Goal: Task Accomplishment & Management: Complete application form

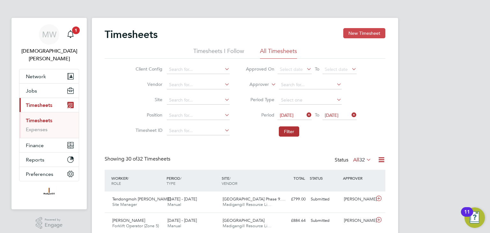
click at [357, 33] on button "New Timesheet" at bounding box center [364, 33] width 42 height 10
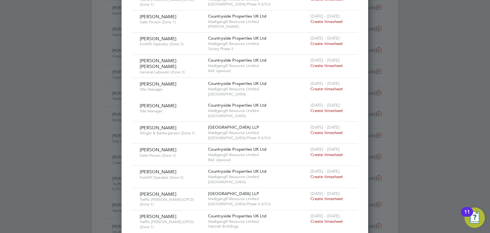
scroll to position [383, 0]
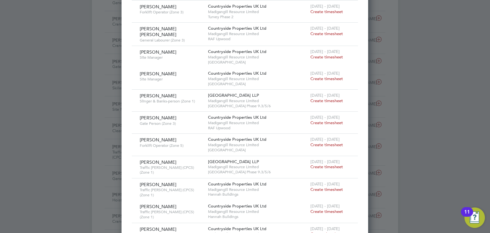
click at [329, 98] on span "Create timesheet" at bounding box center [326, 100] width 33 height 5
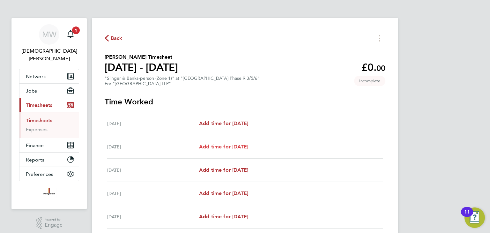
click at [224, 147] on span "Add time for [DATE]" at bounding box center [223, 146] width 49 height 6
select select "45"
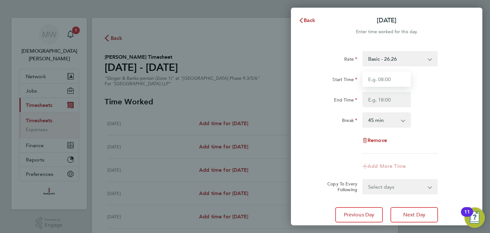
drag, startPoint x: 384, startPoint y: 78, endPoint x: 385, endPoint y: 81, distance: 3.3
click at [384, 78] on input "Start Time" at bounding box center [386, 78] width 48 height 15
type input "07:30"
click at [387, 101] on input "End Time" at bounding box center [386, 99] width 48 height 15
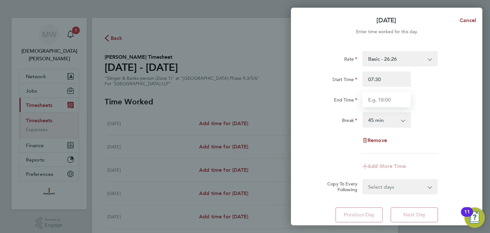
type input "18:00"
click at [385, 119] on select "0 min 15 min 30 min 45 min 60 min 75 min 90 min" at bounding box center [383, 120] width 40 height 14
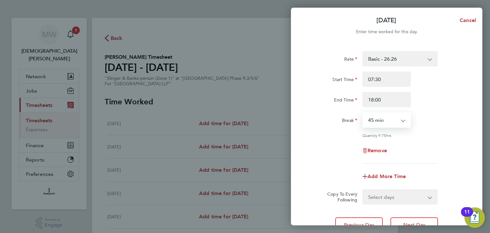
select select "30"
click at [363, 113] on select "0 min 15 min 30 min 45 min 60 min 75 min 90 min" at bounding box center [383, 120] width 40 height 14
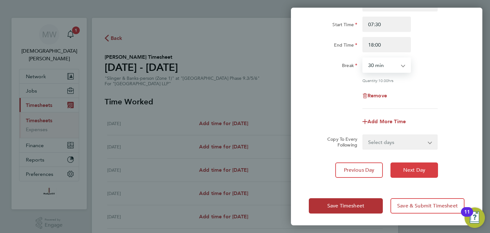
click at [401, 168] on button "Next Day" at bounding box center [414, 169] width 48 height 15
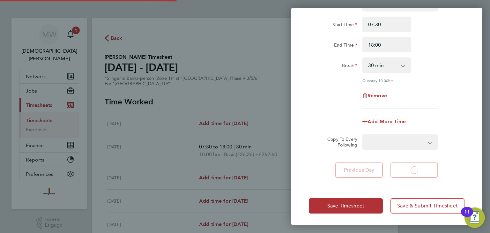
select select "45"
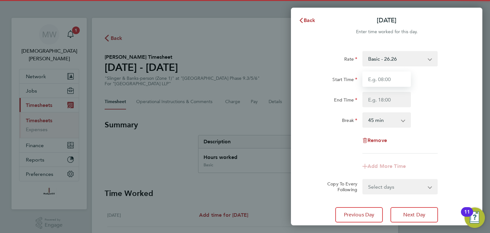
click at [390, 82] on input "Start Time" at bounding box center [386, 78] width 48 height 15
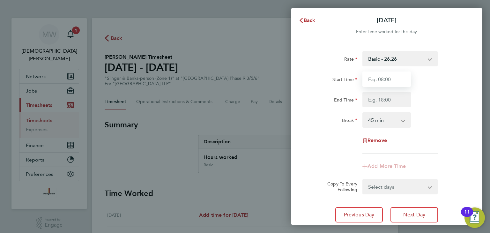
type input "08:00"
click at [388, 81] on input "08:00" at bounding box center [386, 78] width 48 height 15
click at [387, 80] on input "Start Time" at bounding box center [386, 78] width 48 height 15
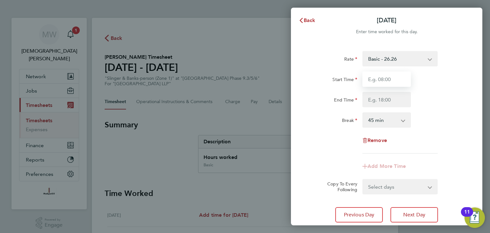
type input "07:30"
click at [391, 94] on input "End Time" at bounding box center [386, 99] width 48 height 15
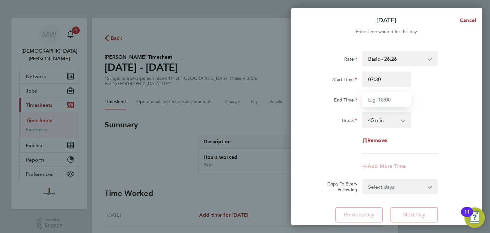
type input "18:00"
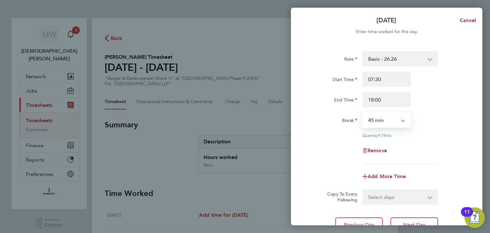
click at [392, 119] on select "0 min 15 min 30 min 45 min 60 min 75 min 90 min" at bounding box center [383, 120] width 40 height 14
select select "30"
click at [363, 113] on select "0 min 15 min 30 min 45 min 60 min 75 min 90 min" at bounding box center [383, 120] width 40 height 14
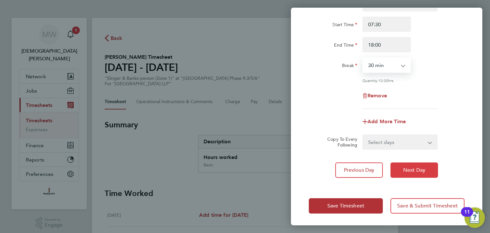
click at [411, 165] on button "Next Day" at bounding box center [414, 169] width 48 height 15
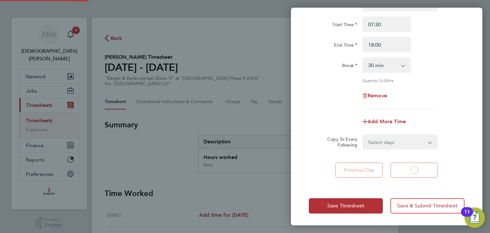
scroll to position [45, 0]
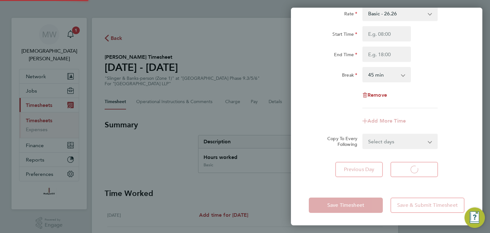
select select "45"
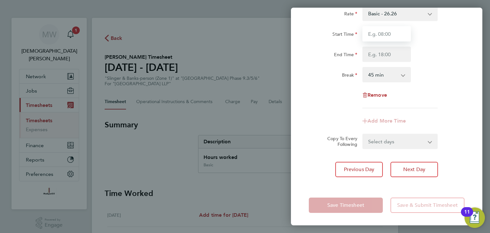
click at [383, 38] on input "Start Time" at bounding box center [386, 33] width 48 height 15
type input "07:30"
click at [388, 51] on input "End Time" at bounding box center [386, 54] width 48 height 15
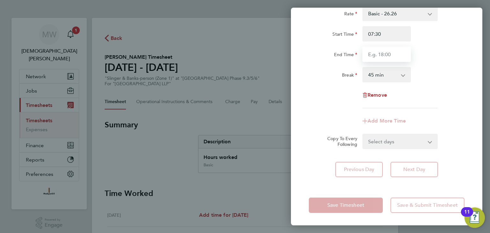
type input "18:00"
click at [389, 77] on select "0 min 15 min 30 min 45 min 60 min 75 min 90 min" at bounding box center [383, 75] width 40 height 14
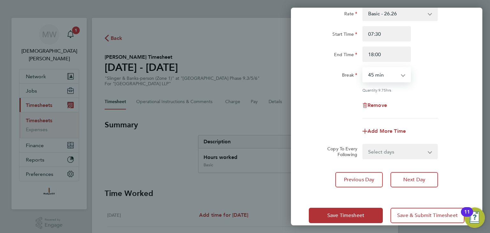
select select "30"
click at [363, 68] on select "0 min 15 min 30 min 45 min 60 min 75 min 90 min" at bounding box center [383, 75] width 40 height 14
click at [355, 215] on span "Save Timesheet" at bounding box center [345, 215] width 37 height 6
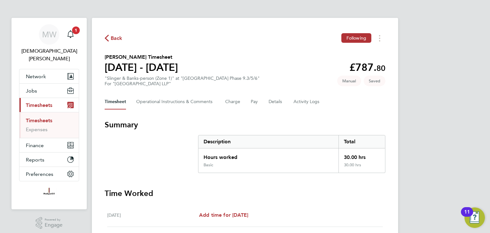
scroll to position [212, 0]
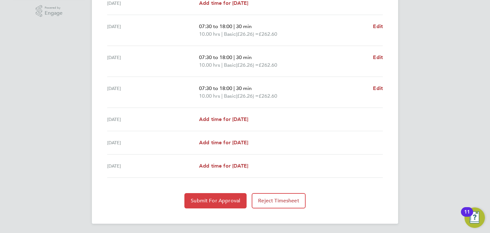
click at [209, 197] on span "Submit For Approval" at bounding box center [215, 200] width 49 height 6
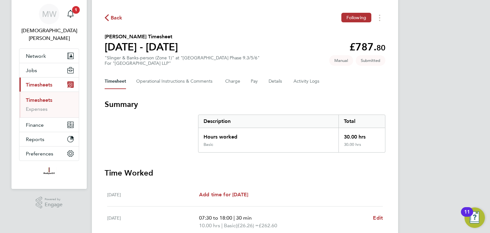
scroll to position [0, 0]
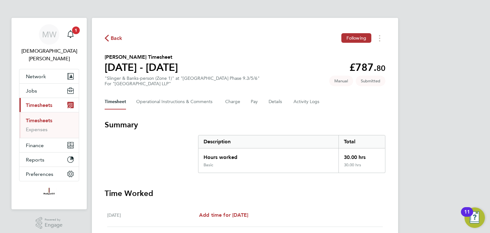
click at [108, 37] on icon "button" at bounding box center [107, 38] width 4 height 7
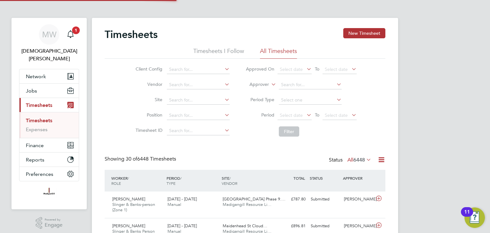
scroll to position [21, 55]
click at [28, 88] on span "Jobs" at bounding box center [31, 91] width 11 height 6
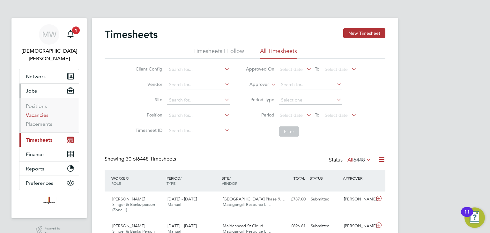
click at [36, 112] on link "Vacancies" at bounding box center [37, 115] width 23 height 6
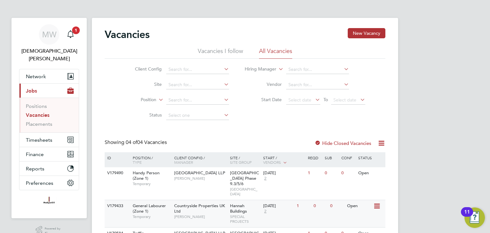
scroll to position [52, 0]
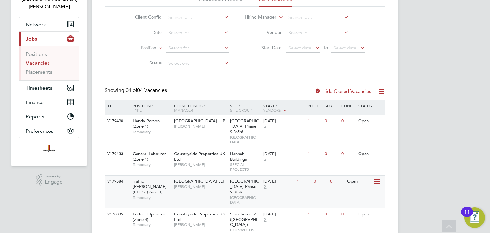
click at [218, 184] on span "[PERSON_NAME]" at bounding box center [200, 186] width 53 height 5
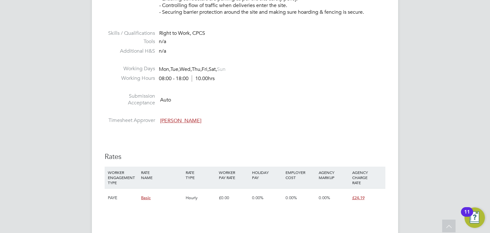
scroll to position [383, 0]
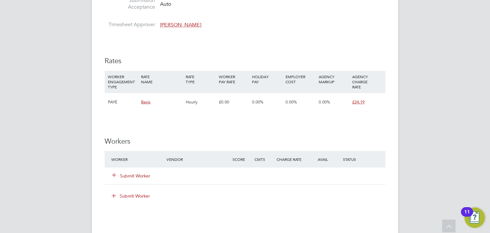
click at [136, 175] on button "Submit Worker" at bounding box center [131, 175] width 38 height 6
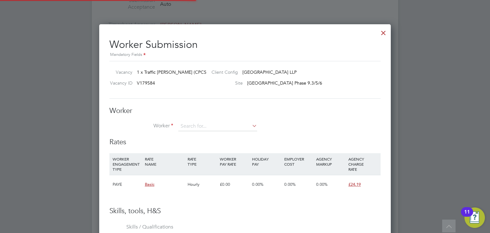
scroll to position [386, 292]
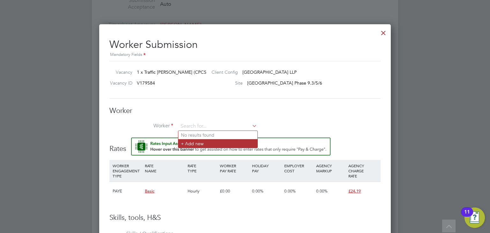
click at [196, 143] on li "+ Add new" at bounding box center [217, 143] width 79 height 9
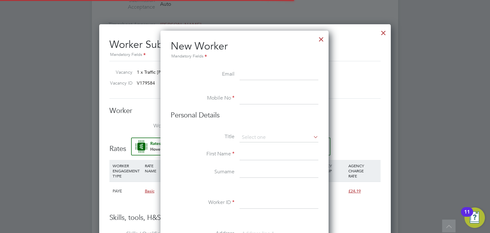
scroll to position [540, 169]
click at [248, 101] on input at bounding box center [278, 98] width 79 height 11
click at [265, 96] on input at bounding box center [278, 98] width 79 height 11
paste input "07903735718"
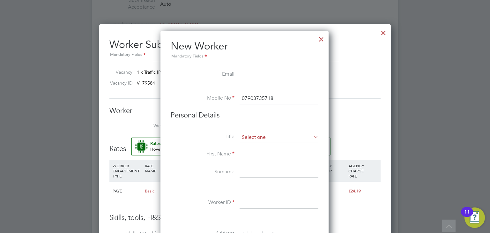
type input "07903735718"
click at [253, 135] on input at bounding box center [278, 138] width 79 height 10
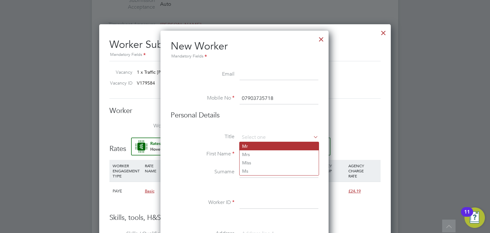
click at [255, 144] on li "Mr" at bounding box center [278, 146] width 79 height 8
type input "Mr"
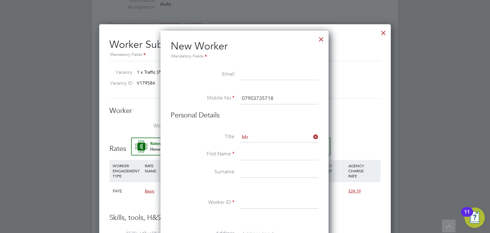
click at [247, 153] on input at bounding box center [278, 154] width 79 height 11
click at [259, 150] on input at bounding box center [278, 154] width 79 height 11
paste input "Bairu"
type input "Bairu"
click at [252, 172] on input at bounding box center [278, 171] width 79 height 11
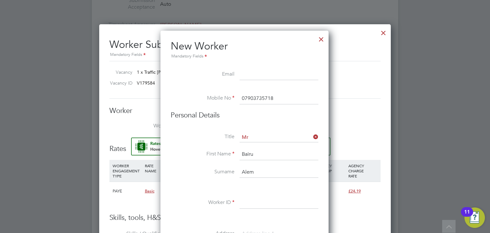
scroll to position [446, 0]
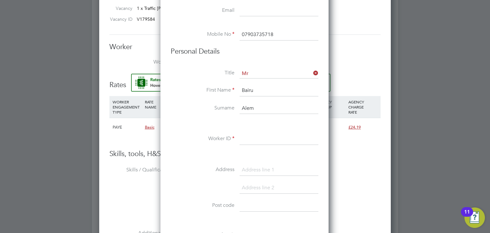
type input "Alem"
click at [245, 134] on input at bounding box center [278, 138] width 79 height 11
paste input "CAN-120795"
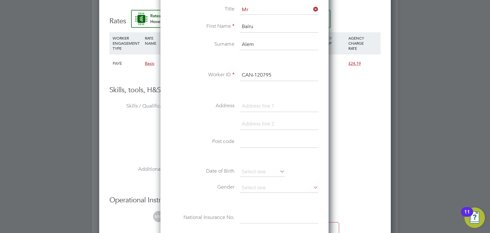
type input "CAN-120795"
click at [249, 141] on input at bounding box center [278, 141] width 79 height 11
type input "SW4 6QW"
click at [258, 169] on input at bounding box center [261, 172] width 45 height 10
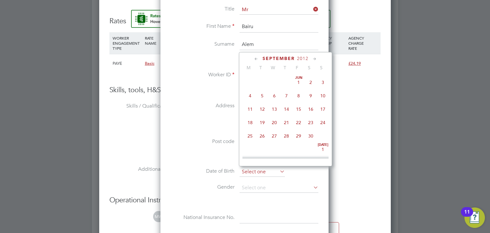
scroll to position [194, 0]
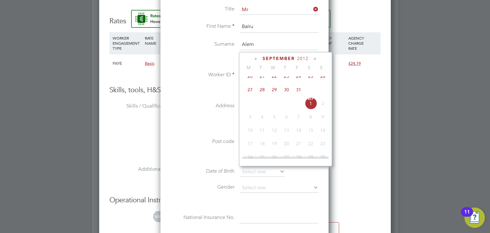
click at [256, 59] on icon at bounding box center [256, 58] width 6 height 7
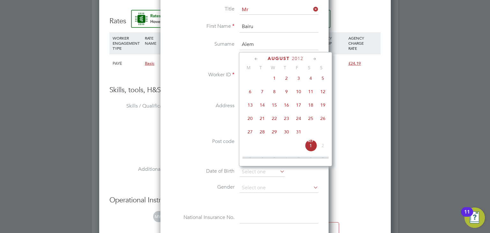
click at [256, 59] on icon at bounding box center [256, 58] width 6 height 7
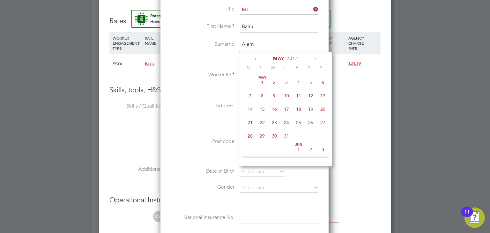
click at [256, 59] on icon at bounding box center [256, 58] width 6 height 7
click at [291, 58] on span "2012" at bounding box center [296, 58] width 11 height 5
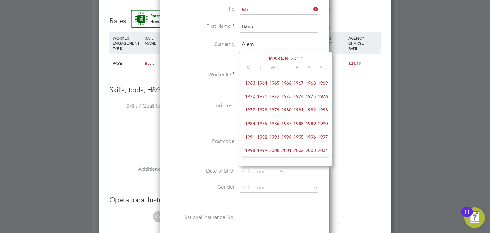
click at [312, 99] on span "1975" at bounding box center [310, 96] width 12 height 12
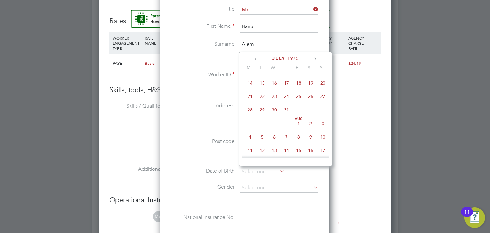
click at [258, 59] on icon at bounding box center [256, 58] width 6 height 7
click at [262, 95] on span "8" at bounding box center [262, 96] width 12 height 12
type input "[DATE]"
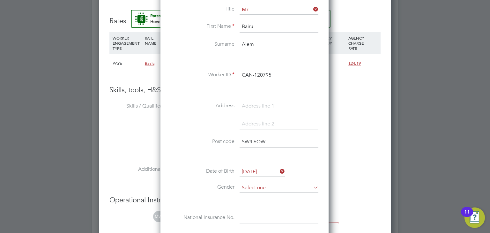
click at [255, 186] on input at bounding box center [278, 188] width 79 height 10
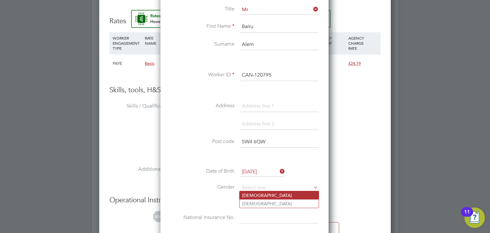
click at [253, 193] on li "[DEMOGRAPHIC_DATA]" at bounding box center [278, 195] width 79 height 8
type input "[DEMOGRAPHIC_DATA]"
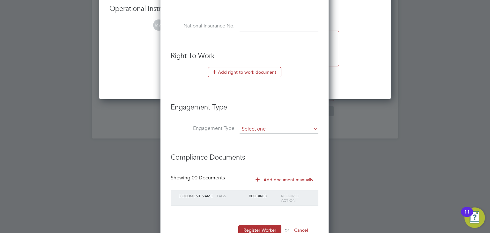
click at [260, 125] on input at bounding box center [278, 129] width 79 height 9
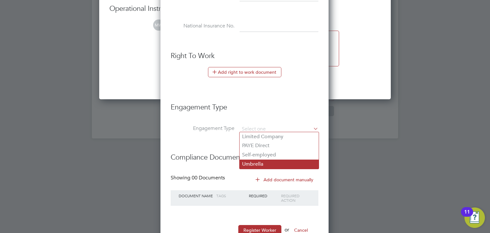
click at [267, 162] on li "Umbrella" at bounding box center [278, 163] width 79 height 9
type input "Umbrella"
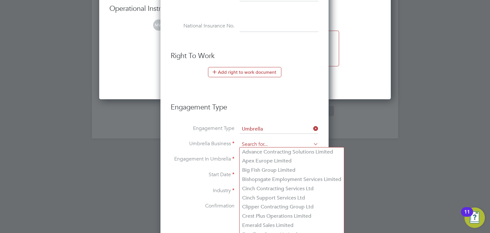
click at [264, 146] on input at bounding box center [278, 144] width 79 height 9
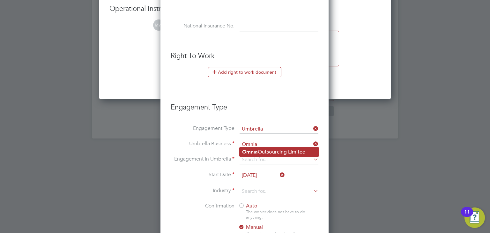
click at [258, 150] on li "Omnia Outsourcing Limited" at bounding box center [278, 151] width 79 height 9
type input "Omnia Outsourcing Limited"
click at [259, 157] on input at bounding box center [278, 159] width 79 height 9
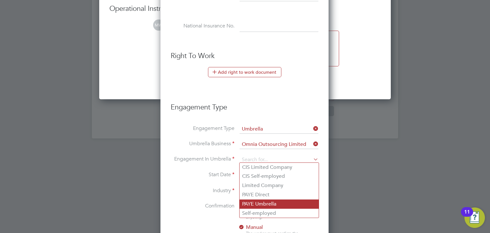
click at [265, 204] on li "PAYE Umbrella" at bounding box center [278, 203] width 79 height 9
type input "PAYE Umbrella"
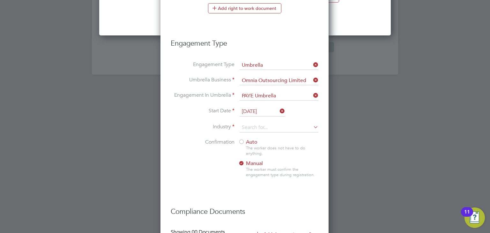
click at [256, 109] on input "[DATE]" at bounding box center [261, 112] width 45 height 10
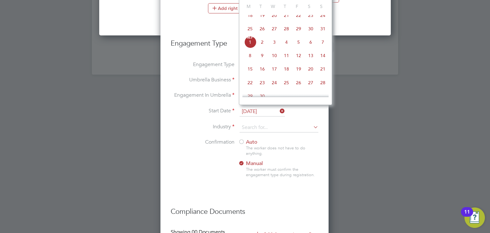
click at [261, 35] on span "26" at bounding box center [262, 29] width 12 height 12
type input "[DATE]"
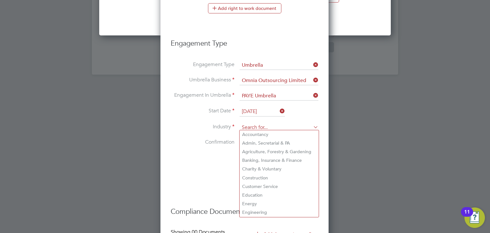
click at [272, 124] on input at bounding box center [278, 128] width 79 height 10
click at [261, 175] on li "Construction" at bounding box center [278, 177] width 79 height 9
type input "Construction"
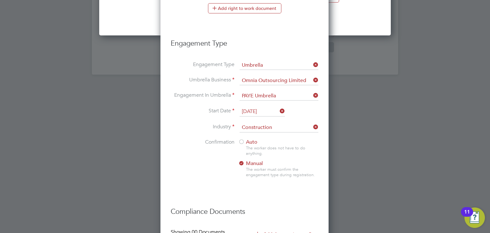
click at [242, 139] on div at bounding box center [241, 142] width 6 height 6
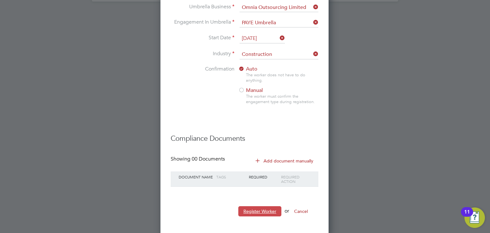
click at [265, 206] on button "Register Worker" at bounding box center [259, 211] width 43 height 10
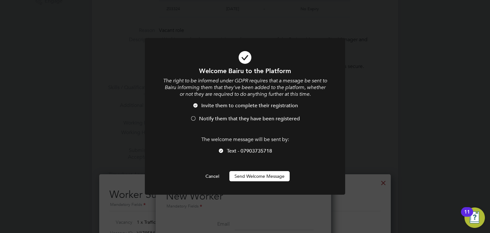
click at [243, 174] on button "Send Welcome Message" at bounding box center [259, 176] width 60 height 10
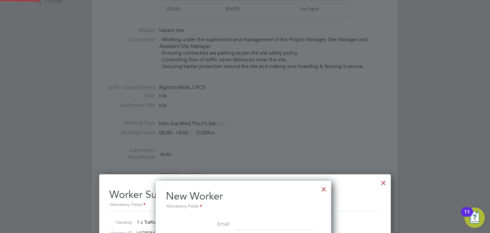
type input "[PERSON_NAME] (CAN-120795)"
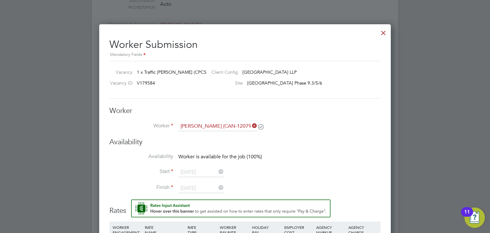
scroll to position [414, 0]
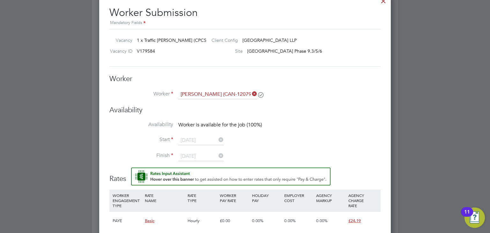
click at [251, 92] on icon at bounding box center [251, 93] width 0 height 9
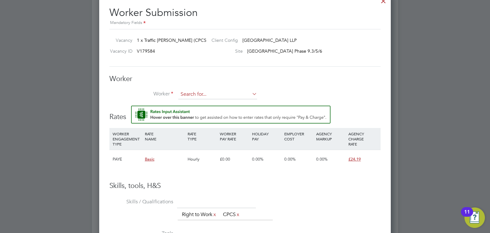
scroll to position [393, 292]
click at [220, 93] on input at bounding box center [217, 95] width 79 height 10
click at [209, 103] on li "[PERSON_NAME] (CAN-120795)" at bounding box center [217, 103] width 79 height 9
type input "[PERSON_NAME] (CAN-120795)"
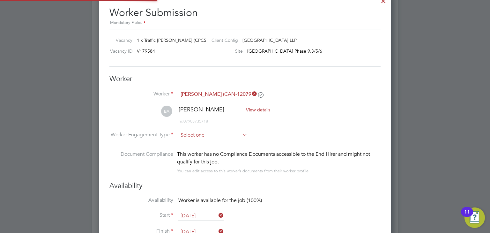
scroll to position [3, 3]
click at [197, 135] on input at bounding box center [212, 136] width 69 height 10
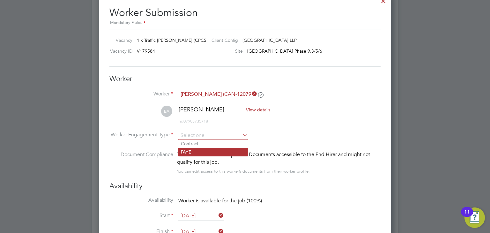
click at [198, 150] on li "PAYE" at bounding box center [213, 152] width 70 height 8
type input "PAYE"
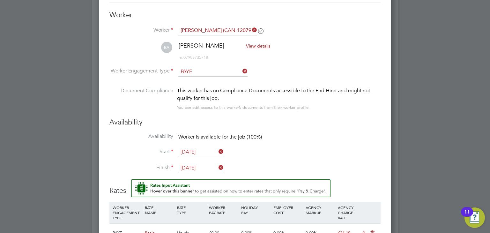
click at [206, 148] on input "[DATE]" at bounding box center [200, 152] width 45 height 10
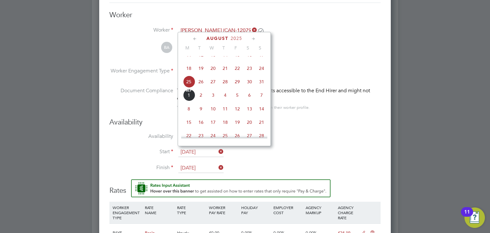
click at [201, 88] on span "26" at bounding box center [201, 82] width 12 height 12
type input "[DATE]"
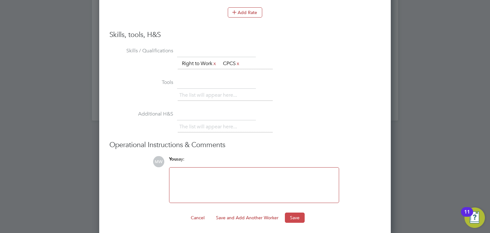
click at [298, 215] on button "Save" at bounding box center [295, 217] width 20 height 10
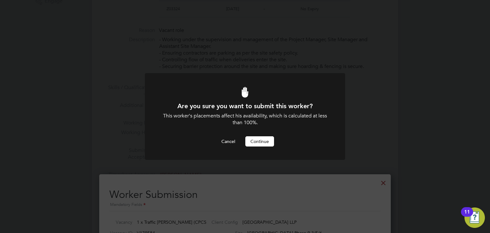
click at [266, 142] on button "Continue" at bounding box center [259, 141] width 29 height 10
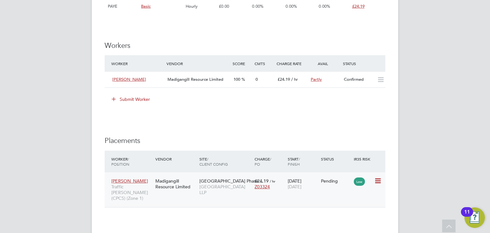
click at [377, 181] on icon at bounding box center [377, 181] width 6 height 8
click at [346, 218] on li "Start" at bounding box center [357, 219] width 45 height 9
type input "[PERSON_NAME]"
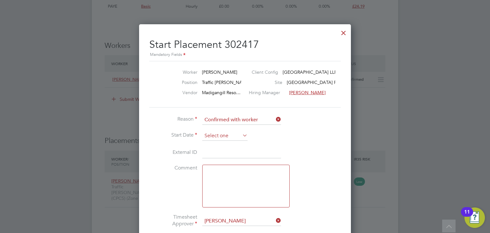
click at [230, 133] on input at bounding box center [224, 136] width 45 height 10
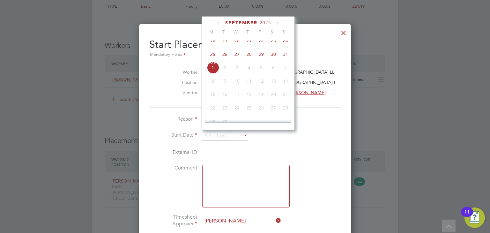
click at [222, 60] on span "26" at bounding box center [225, 54] width 12 height 12
type input "[DATE]"
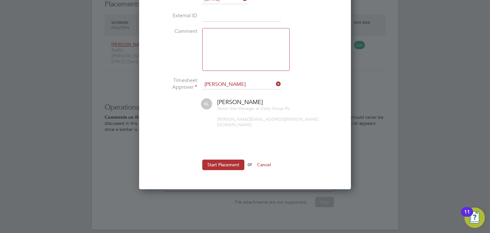
click at [223, 159] on button "Start Placement" at bounding box center [223, 164] width 42 height 10
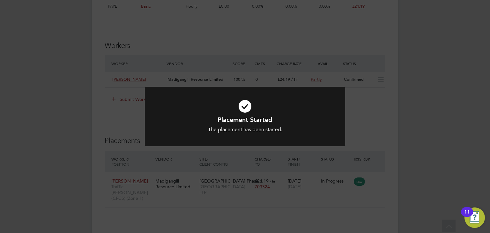
click at [374, 117] on div "Placement Started The placement has been started. Cancel Okay" at bounding box center [245, 116] width 490 height 233
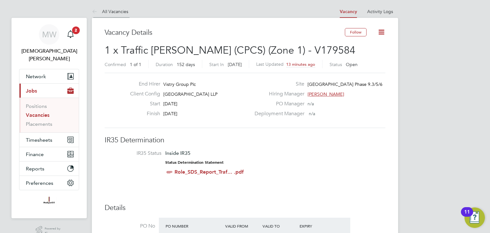
click at [97, 11] on icon at bounding box center [96, 12] width 8 height 8
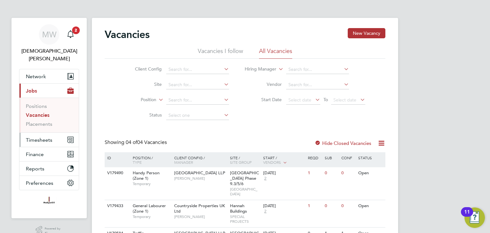
click at [39, 137] on span "Timesheets" at bounding box center [39, 140] width 26 height 6
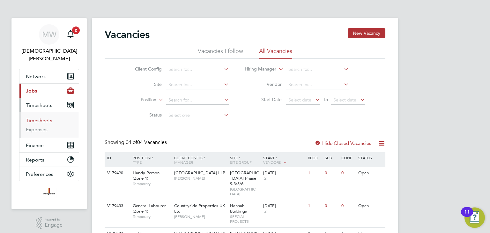
click at [40, 117] on link "Timesheets" at bounding box center [39, 120] width 26 height 6
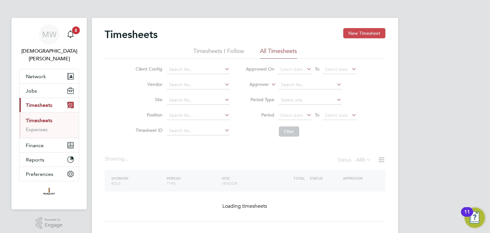
click at [368, 33] on button "New Timesheet" at bounding box center [364, 33] width 42 height 10
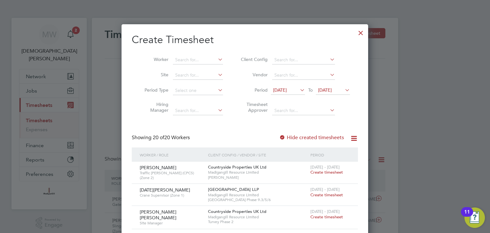
click at [284, 86] on span "[DATE]" at bounding box center [288, 90] width 34 height 9
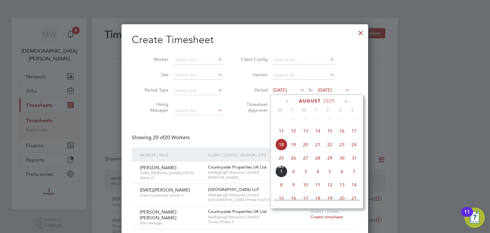
click at [281, 164] on span "25" at bounding box center [281, 158] width 12 height 12
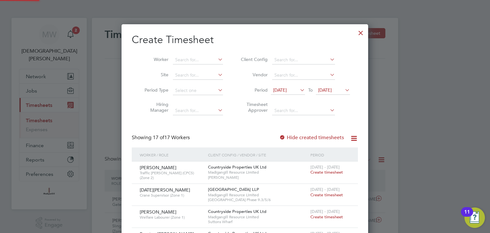
click at [332, 88] on span "[DATE]" at bounding box center [325, 90] width 14 height 6
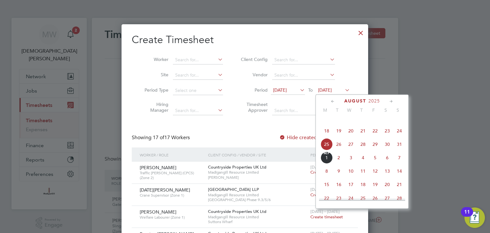
click at [400, 150] on span "31" at bounding box center [399, 144] width 12 height 12
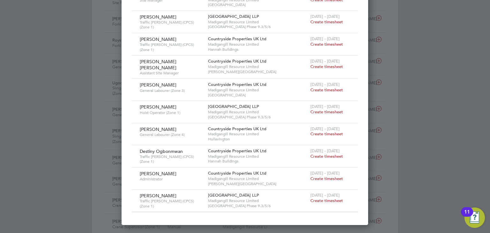
click at [324, 198] on span "Create timesheet" at bounding box center [326, 200] width 33 height 5
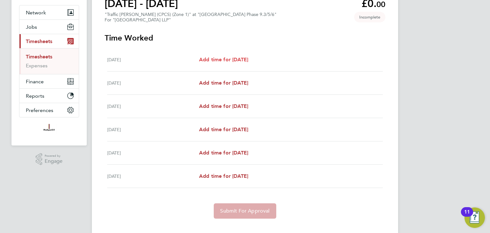
click at [233, 60] on span "Add time for [DATE]" at bounding box center [223, 59] width 49 height 6
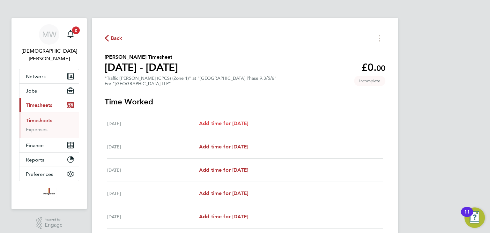
select select "45"
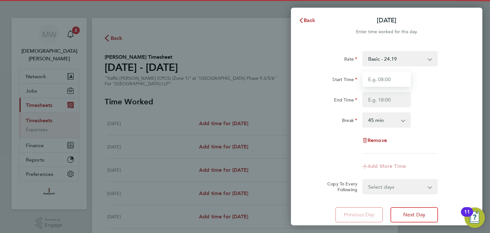
click at [379, 76] on input "Start Time" at bounding box center [386, 78] width 48 height 15
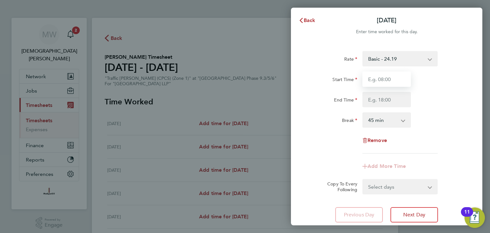
type input "07:30"
click at [385, 101] on input "End Time" at bounding box center [386, 99] width 48 height 15
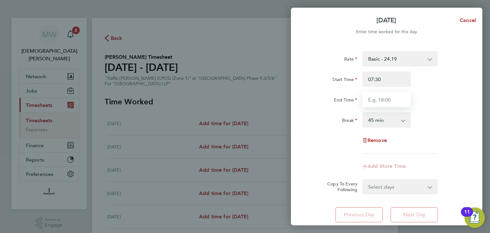
type input "18:00"
click at [389, 123] on select "0 min 15 min 30 min 45 min 60 min 75 min 90 min" at bounding box center [383, 120] width 40 height 14
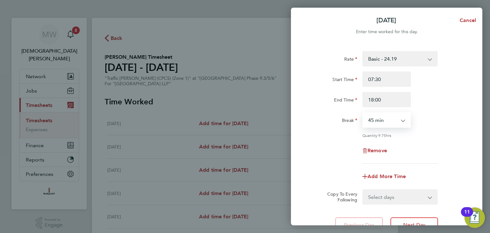
select select "30"
click at [363, 113] on select "0 min 15 min 30 min 45 min 60 min 75 min 90 min" at bounding box center [383, 120] width 40 height 14
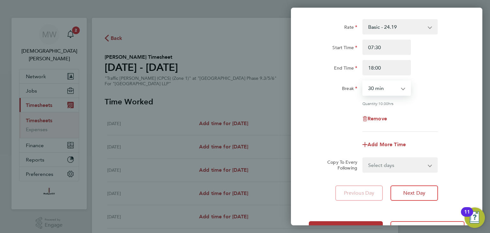
click at [385, 166] on select "Select days Day Weekday (Mon-Fri) Weekend (Sat-Sun) [DATE] [DATE] [DATE] [DATE]…" at bounding box center [396, 165] width 67 height 14
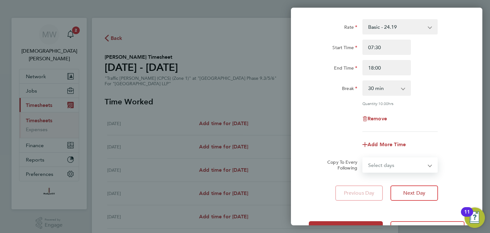
select select "WEEKDAY"
click at [363, 158] on select "Select days Day Weekday (Mon-Fri) Weekend (Sat-Sun) [DATE] [DATE] [DATE] [DATE]…" at bounding box center [396, 165] width 67 height 14
select select "[DATE]"
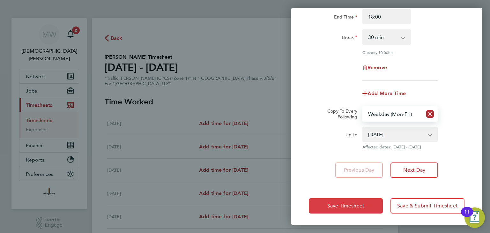
click at [348, 201] on button "Save Timesheet" at bounding box center [346, 205] width 74 height 15
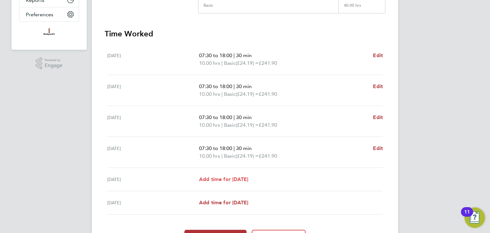
click at [215, 178] on span "Add time for [DATE]" at bounding box center [223, 179] width 49 height 6
select select "45"
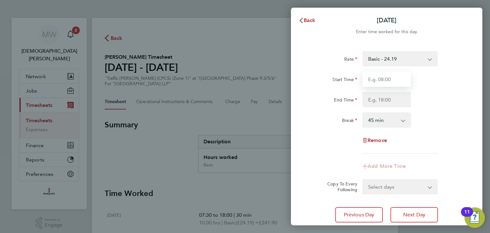
click at [390, 82] on input "Start Time" at bounding box center [386, 78] width 48 height 15
type input "07:30"
click at [390, 98] on input "End Time" at bounding box center [386, 99] width 48 height 15
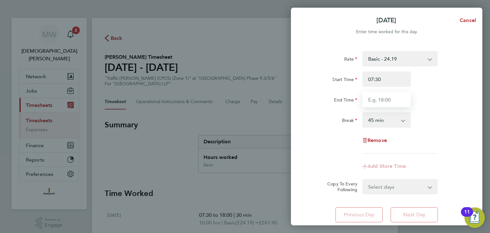
type input "15:30"
click at [385, 123] on select "0 min 15 min 30 min 45 min 60 min 75 min 90 min" at bounding box center [383, 120] width 40 height 14
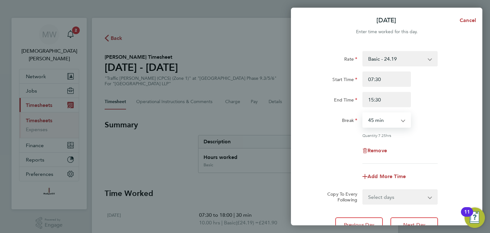
select select "30"
click at [363, 113] on select "0 min 15 min 30 min 45 min 60 min 75 min 90 min" at bounding box center [383, 120] width 40 height 14
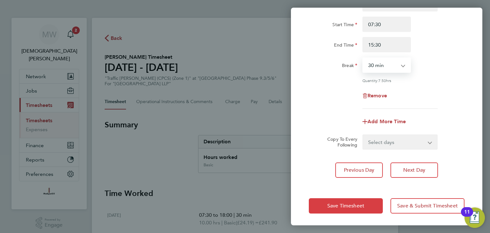
click at [348, 203] on span "Save Timesheet" at bounding box center [345, 205] width 37 height 6
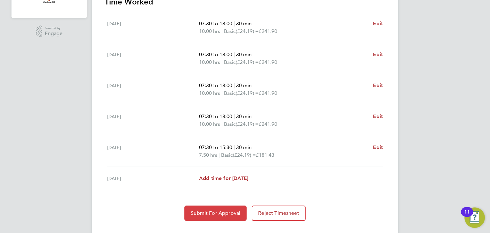
click at [227, 207] on button "Submit For Approval" at bounding box center [215, 212] width 62 height 15
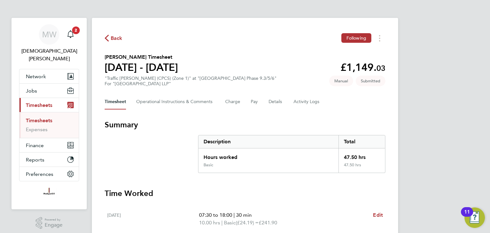
click at [112, 37] on span "Back" at bounding box center [117, 38] width 12 height 8
